Goal: Navigation & Orientation: Find specific page/section

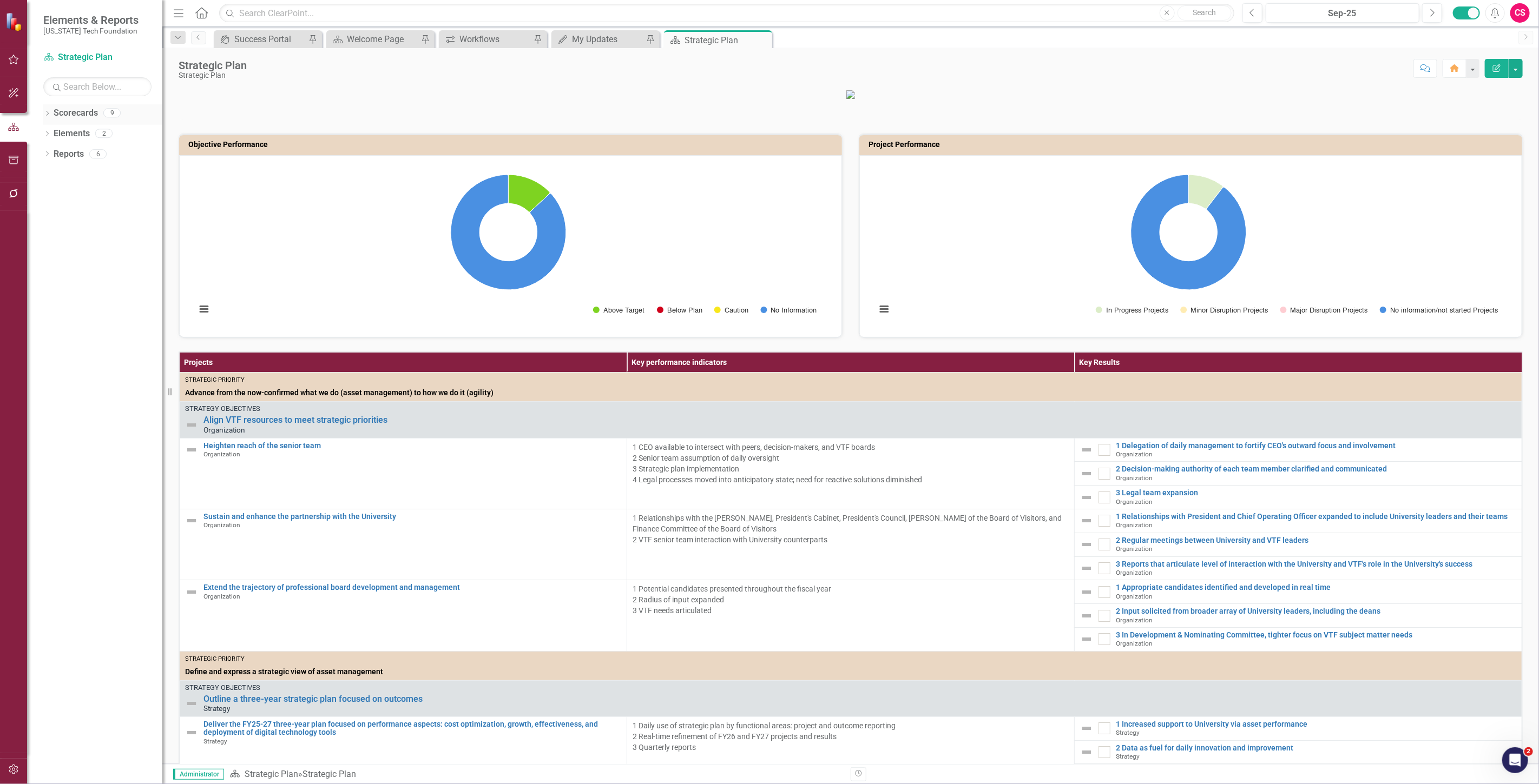
click at [77, 118] on link "Scorecards" at bounding box center [76, 113] width 44 height 12
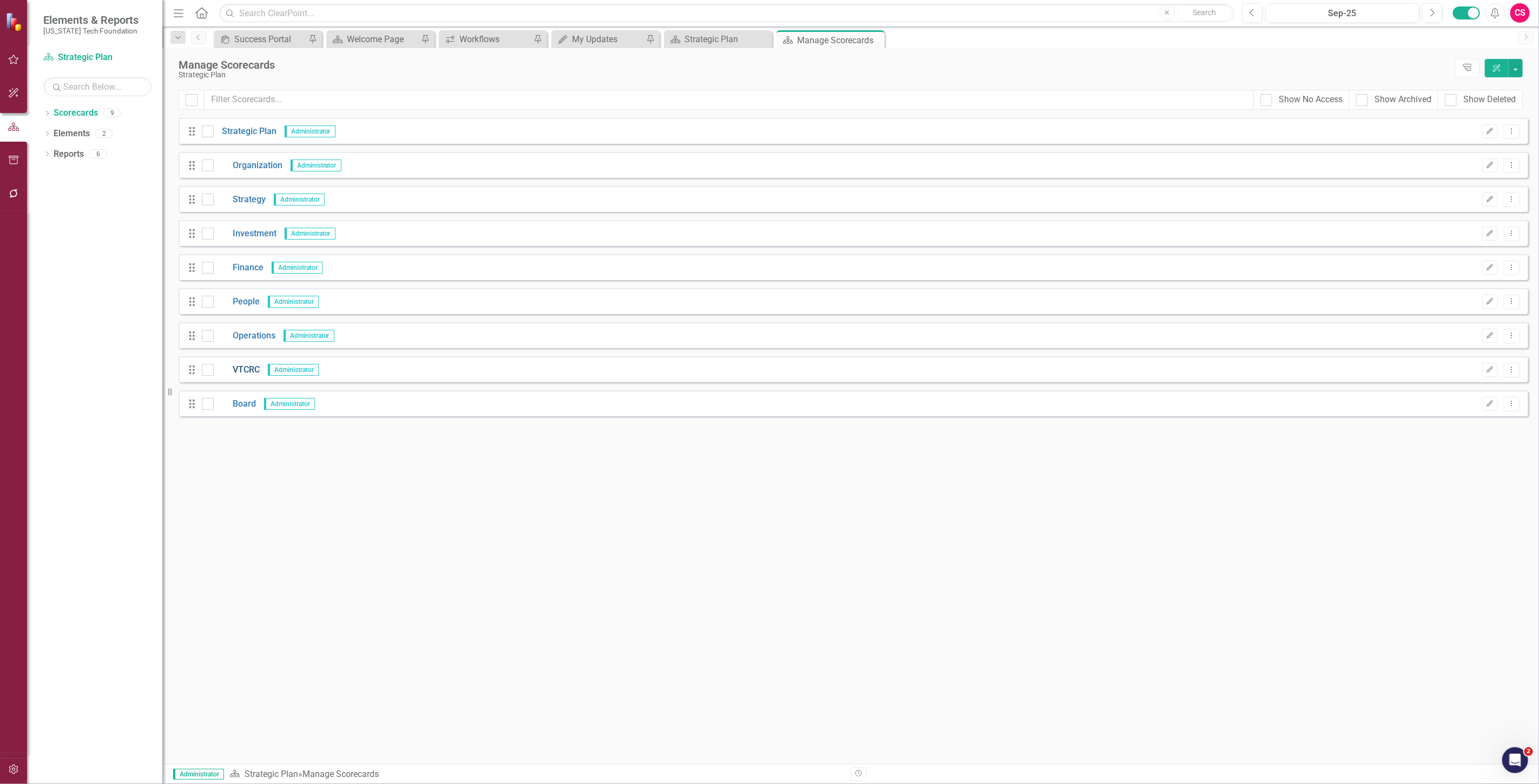
click at [251, 374] on link "VTCRC" at bounding box center [236, 370] width 46 height 12
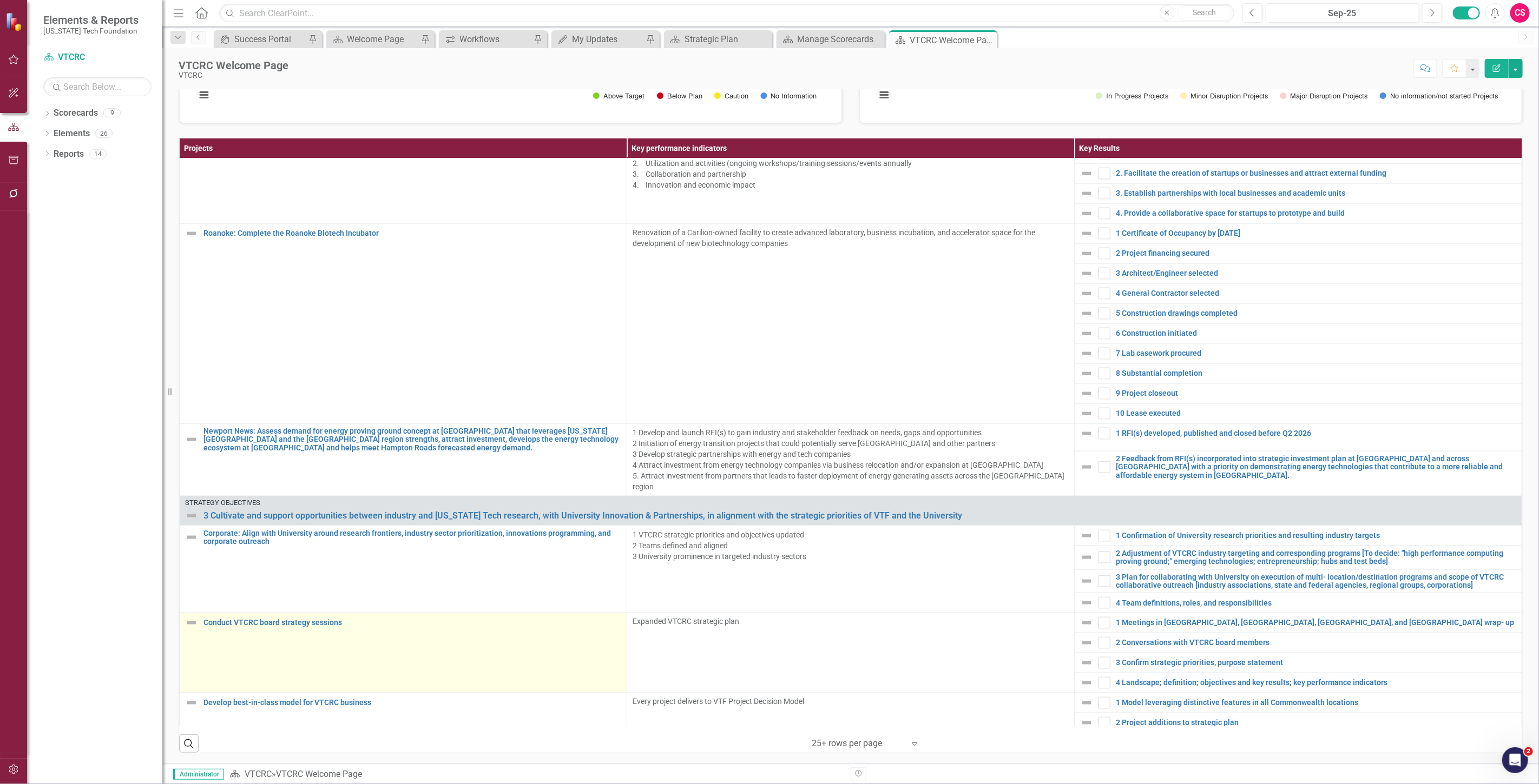
scroll to position [1361, 0]
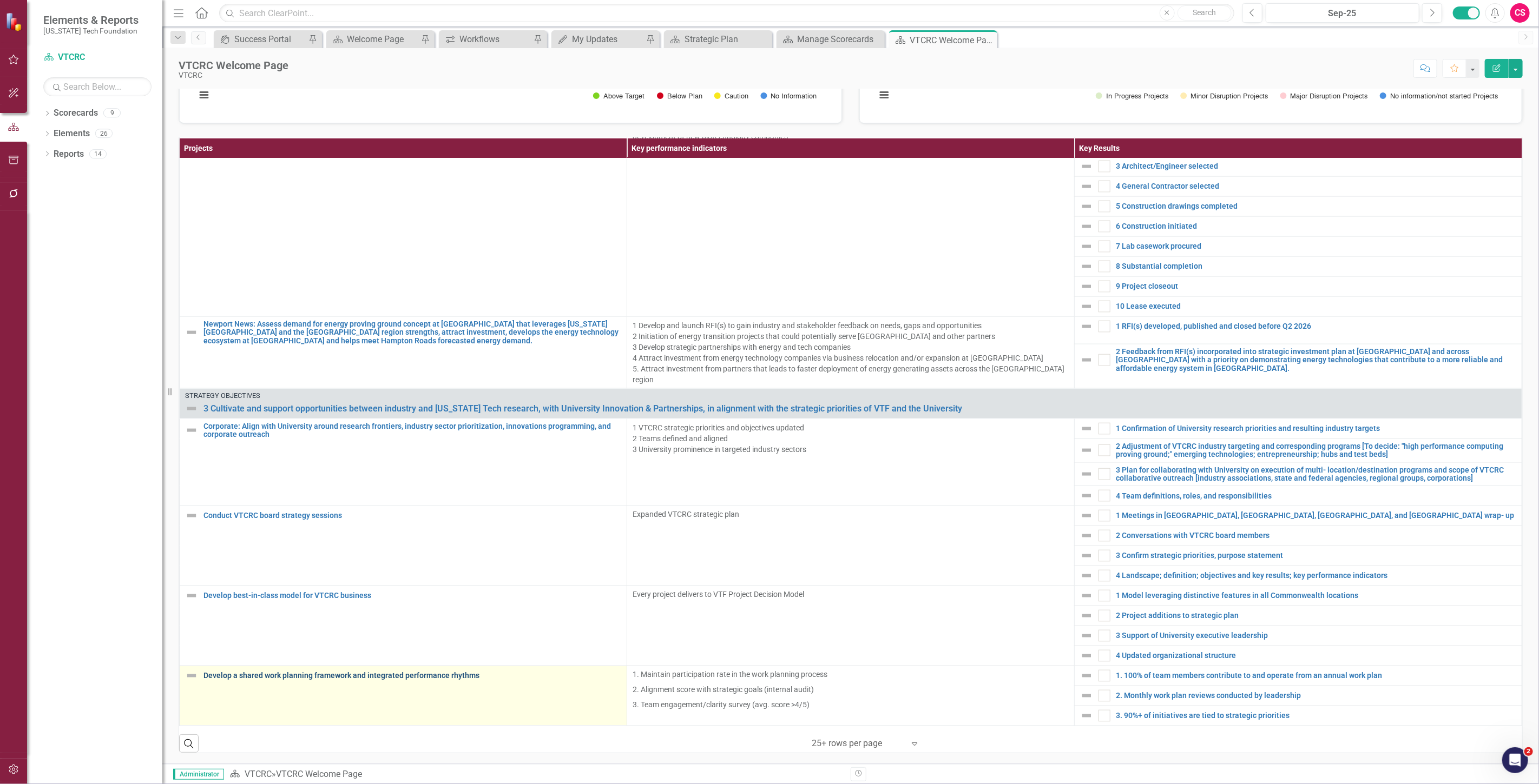
click at [289, 679] on link "Develop a shared work planning framework and integrated performance rhythms" at bounding box center [412, 676] width 418 height 8
